Goal: Transaction & Acquisition: Purchase product/service

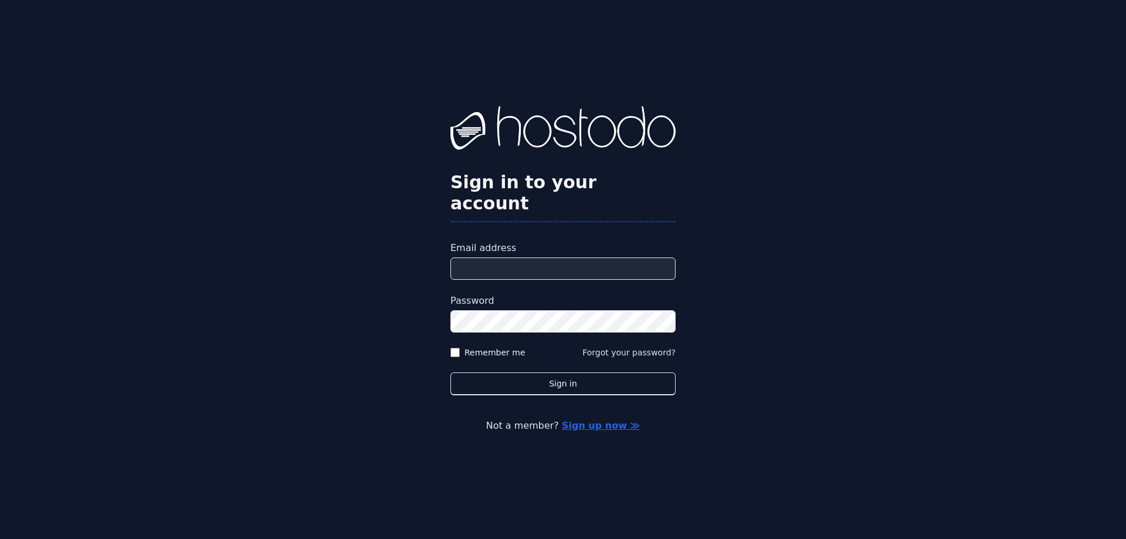
type input "**********"
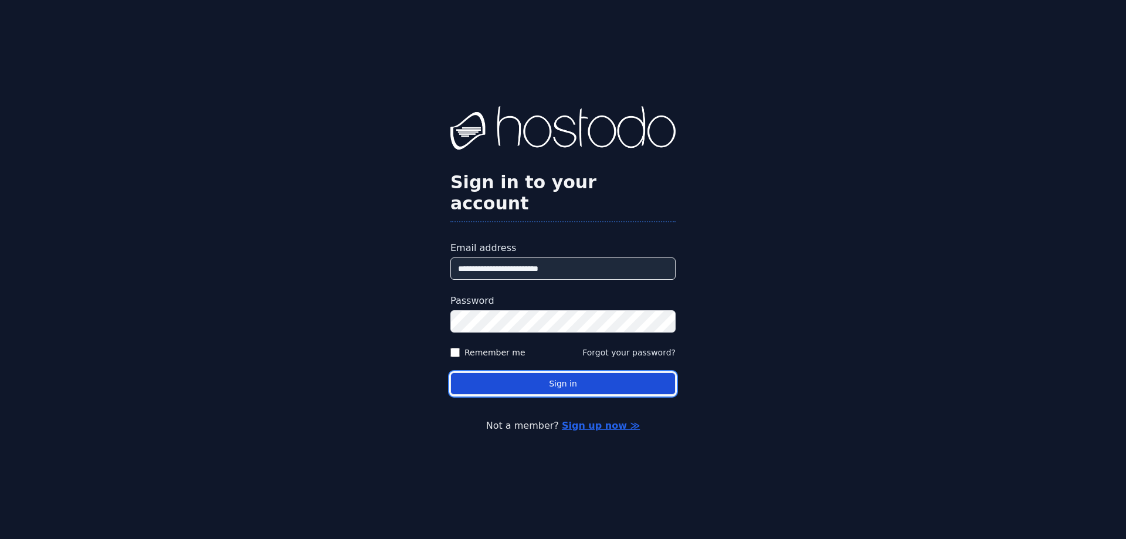
click at [563, 375] on button "Sign in" at bounding box center [563, 383] width 225 height 23
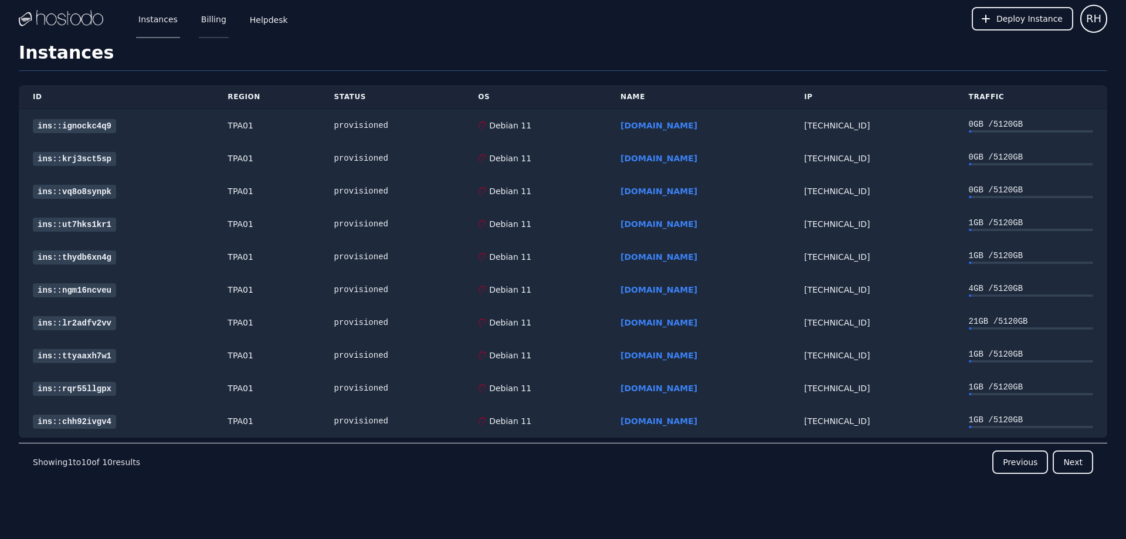
click at [208, 21] on link "Billing" at bounding box center [214, 18] width 30 height 39
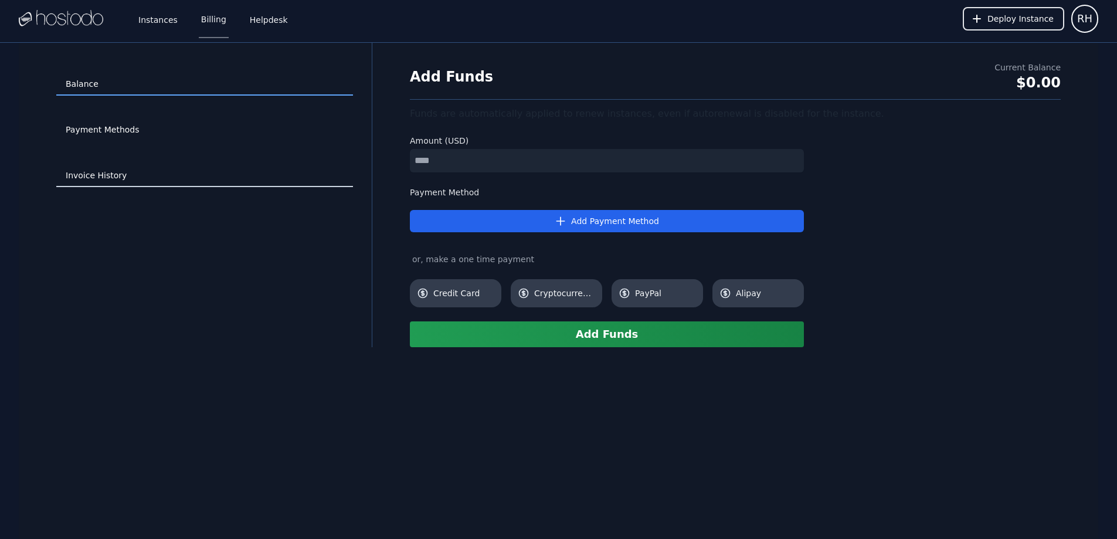
click at [119, 176] on link "Invoice History" at bounding box center [204, 176] width 297 height 22
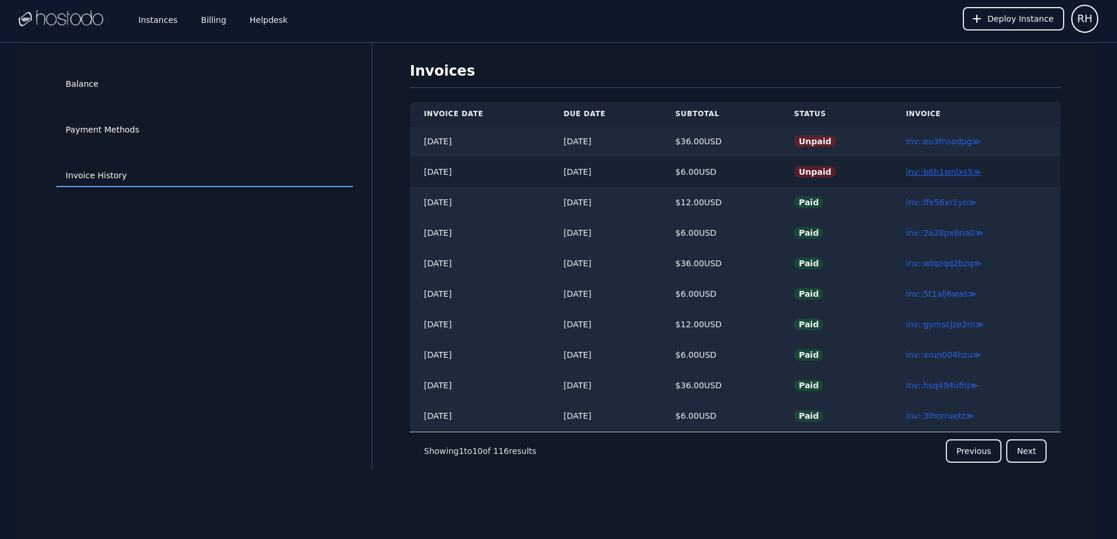
click at [964, 172] on link "inv::b6h1wnlxs5 ≫" at bounding box center [944, 171] width 76 height 9
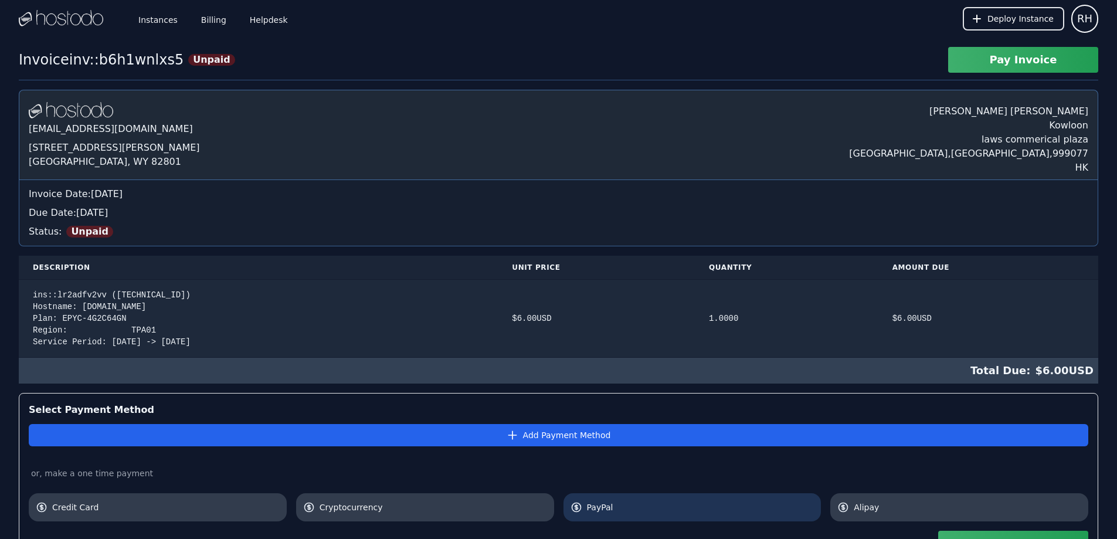
click at [662, 509] on span "PayPal" at bounding box center [701, 508] width 228 height 12
